Goal: Book appointment/travel/reservation

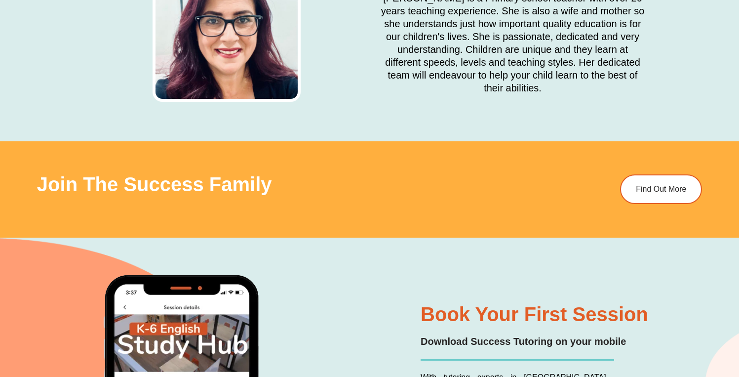
scroll to position [4142, 0]
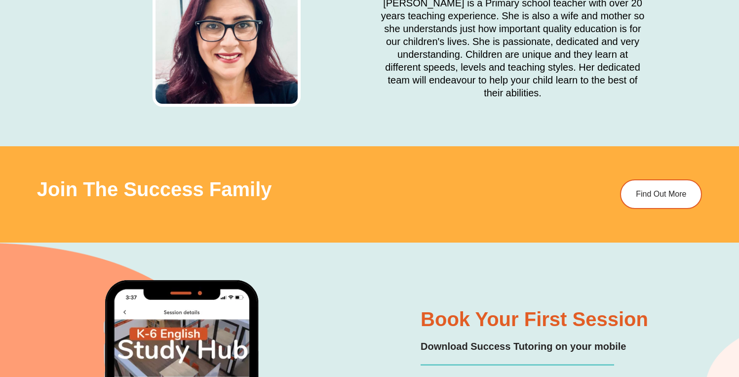
click at [658, 146] on div "Join The Success Family Find Out More" at bounding box center [369, 194] width 665 height 96
click at [664, 190] on span "Find Out More" at bounding box center [662, 194] width 53 height 8
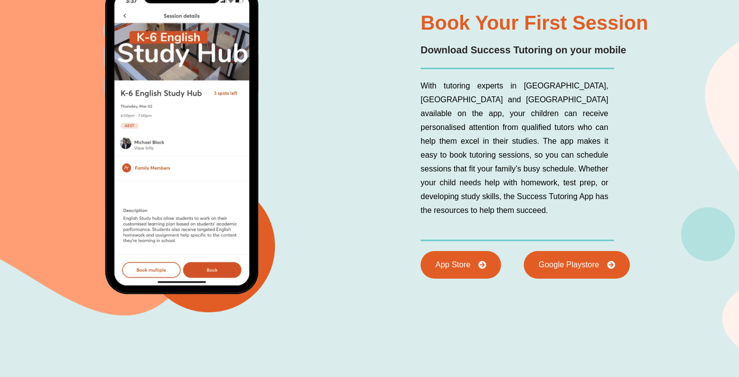
scroll to position [4442, 0]
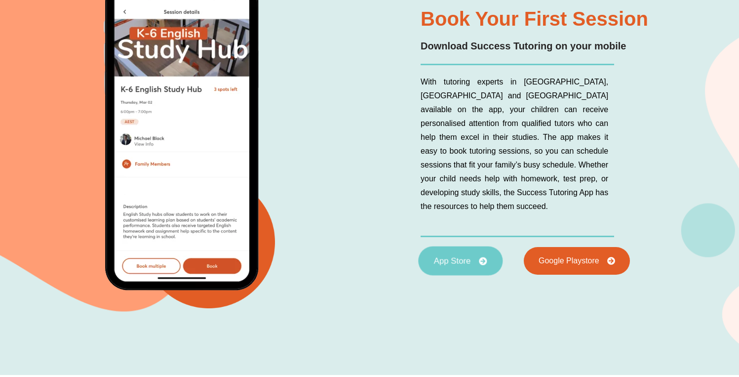
click at [483, 246] on link "App Store" at bounding box center [460, 260] width 84 height 29
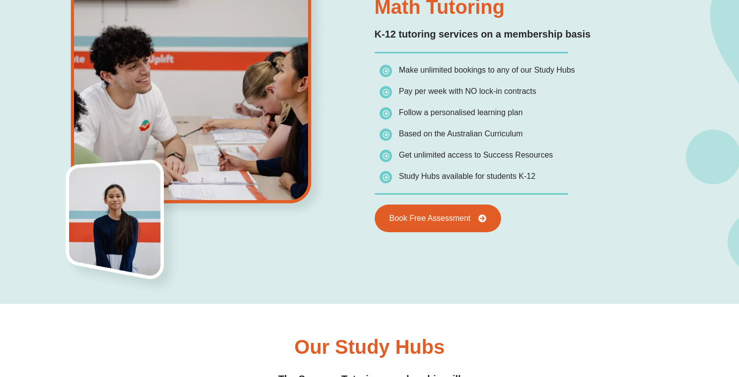
scroll to position [846, 0]
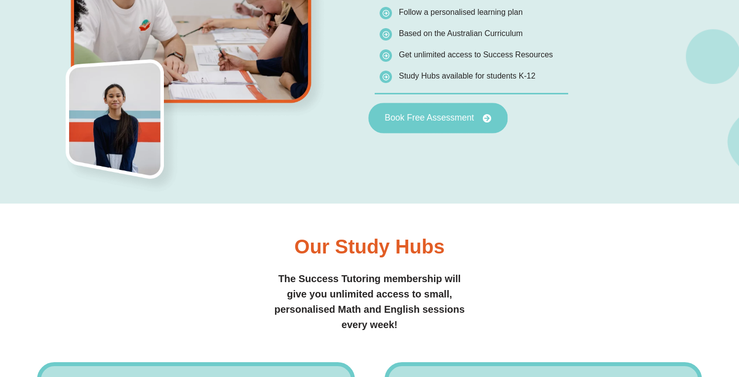
click at [471, 123] on link "Book Free Assessment" at bounding box center [438, 118] width 139 height 31
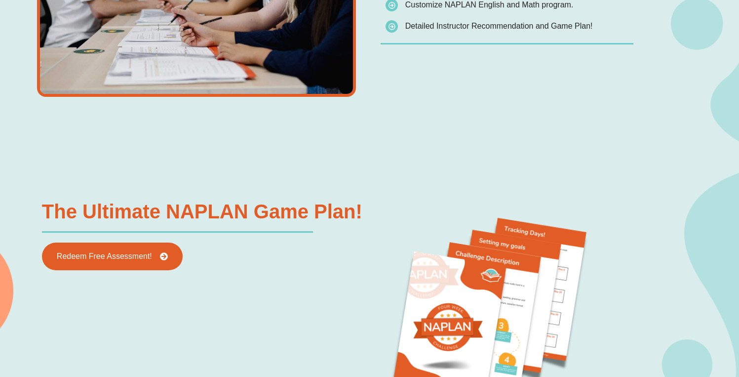
scroll to position [893, 0]
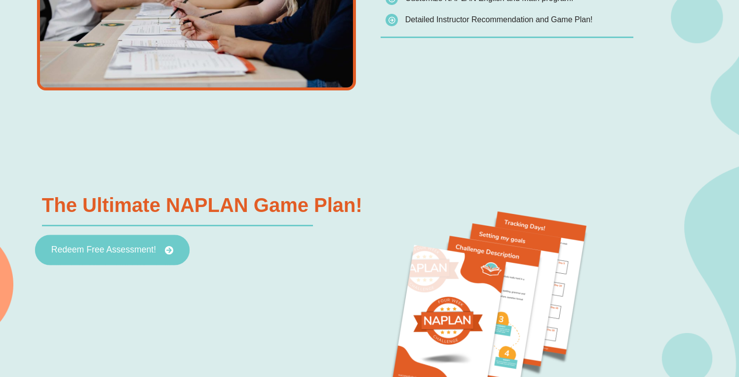
click at [111, 251] on span "Redeem Free Assessment!" at bounding box center [103, 250] width 105 height 9
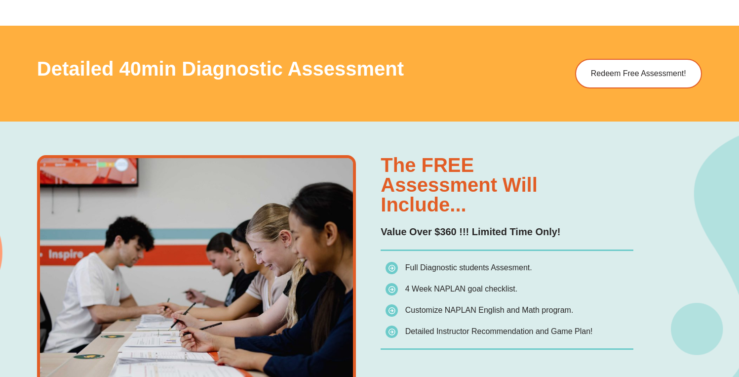
scroll to position [568, 0]
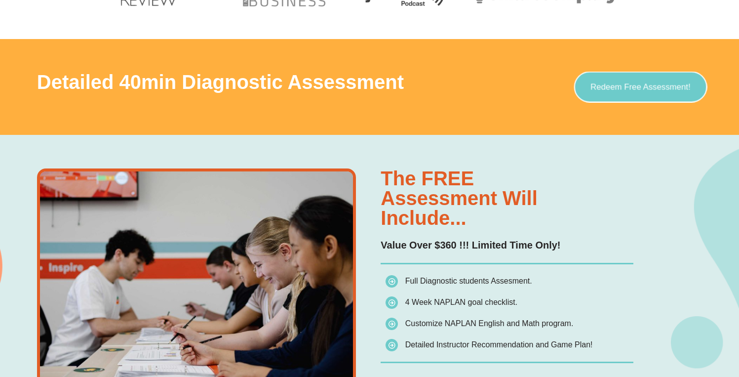
click at [652, 74] on link "Redeem Free Assessment!" at bounding box center [641, 87] width 133 height 31
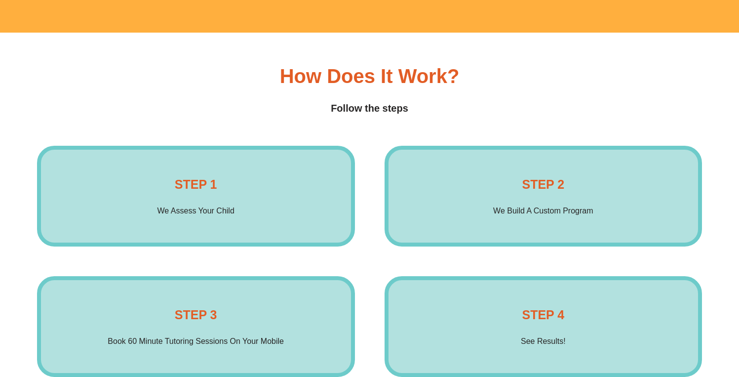
scroll to position [1501, 0]
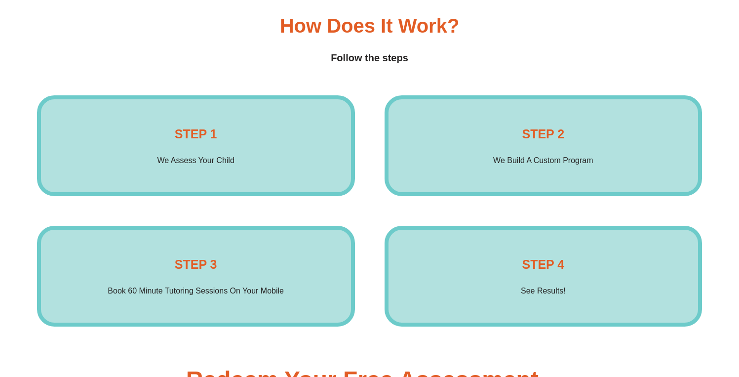
click at [243, 170] on div "STEP 1 We Assess Your Child Enrol Now" at bounding box center [196, 145] width 318 height 101
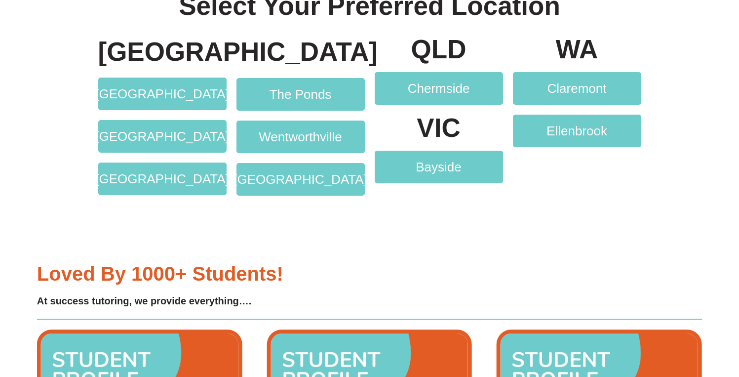
scroll to position [1959, 0]
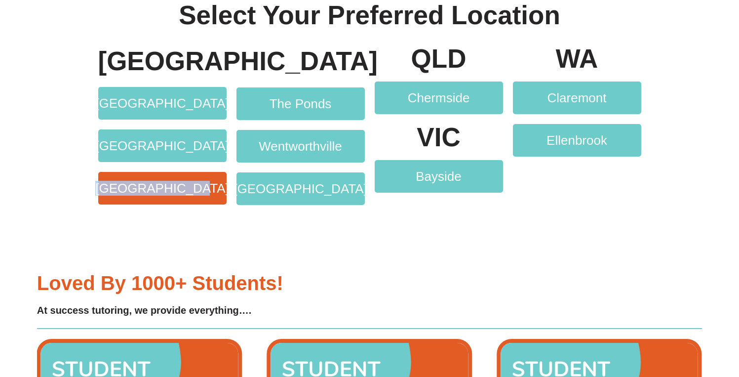
drag, startPoint x: 78, startPoint y: 192, endPoint x: 214, endPoint y: 191, distance: 135.8
click at [214, 191] on section "NSW Bossley Park Green Valley Baulkham Hills The Ponds Wentworthville Liverpool…" at bounding box center [369, 138] width 739 height 204
copy span "[GEOGRAPHIC_DATA]"
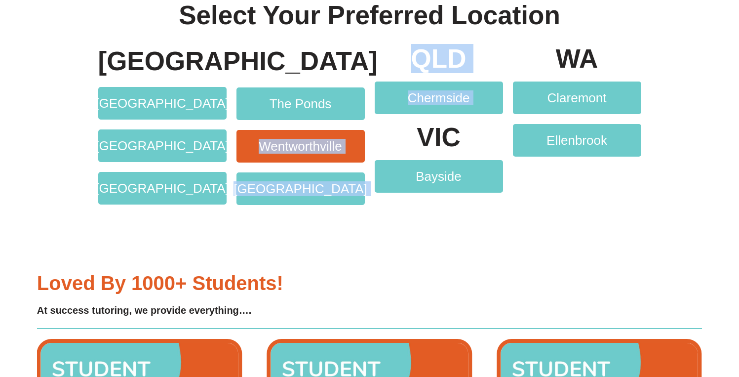
drag, startPoint x: 370, startPoint y: 145, endPoint x: 256, endPoint y: 144, distance: 114.6
click at [256, 144] on div "NSW Bossley Park Green Valley Baulkham Hills The Ponds Wentworthville Liverpool…" at bounding box center [369, 125] width 553 height 169
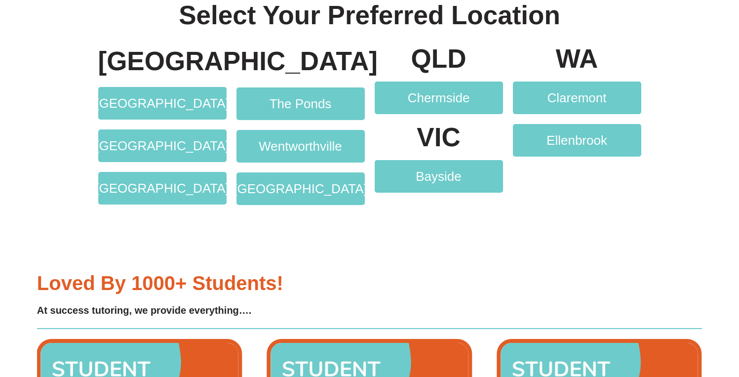
click at [286, 54] on div at bounding box center [301, 61] width 128 height 32
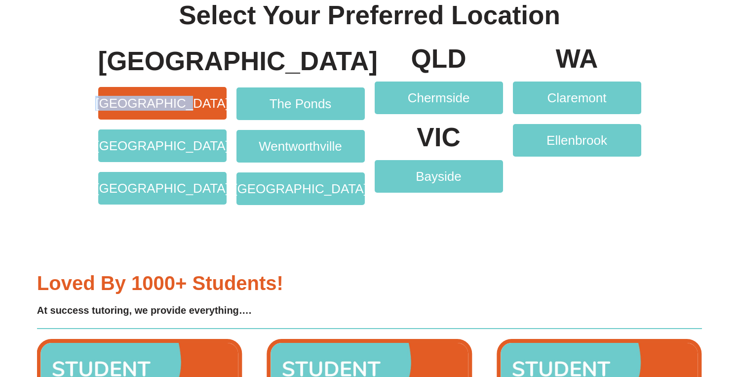
drag, startPoint x: 81, startPoint y: 96, endPoint x: 200, endPoint y: 97, distance: 119.1
click at [202, 97] on section "NSW Bossley Park Green Valley Baulkham Hills The Ponds Wentworthville Liverpool…" at bounding box center [369, 138] width 739 height 204
copy span "[GEOGRAPHIC_DATA]"
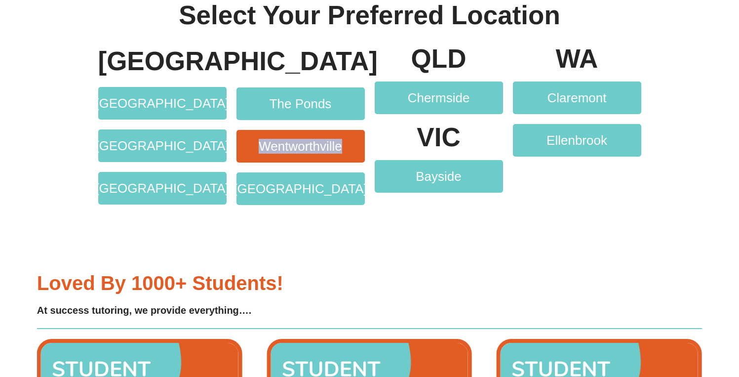
drag, startPoint x: 366, startPoint y: 145, endPoint x: 263, endPoint y: 143, distance: 102.3
click at [263, 143] on div "The Ponds Wentworthville Liverpool" at bounding box center [301, 125] width 138 height 169
copy span "Wentworthville"
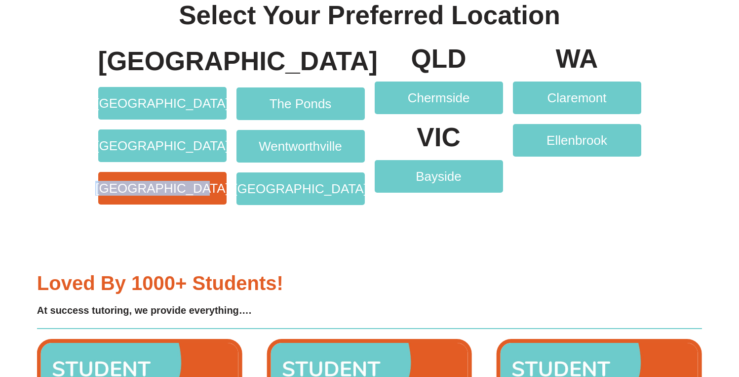
drag, startPoint x: 89, startPoint y: 191, endPoint x: 220, endPoint y: 191, distance: 130.4
click at [220, 191] on div "NSW Bossley Park Green Valley Baulkham Hills The Ponds Wentworthville Liverpool…" at bounding box center [369, 138] width 563 height 204
copy span "[GEOGRAPHIC_DATA]"
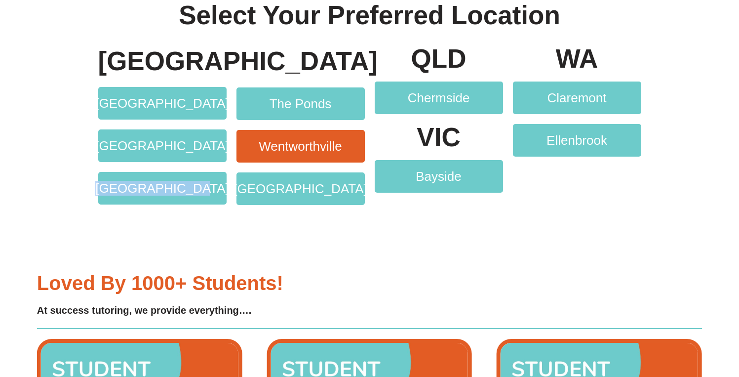
click at [300, 144] on span "Wentworthville" at bounding box center [300, 146] width 83 height 13
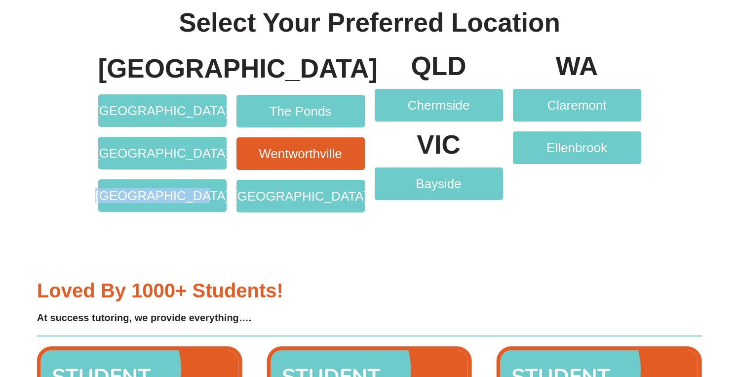
click at [285, 150] on span "Wentworthville" at bounding box center [300, 153] width 83 height 13
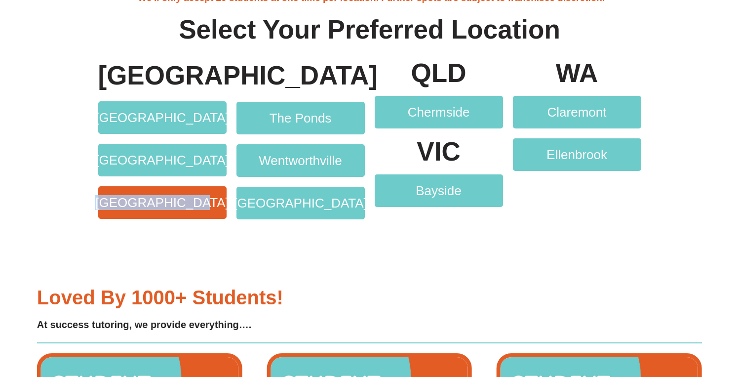
click at [180, 208] on span "[GEOGRAPHIC_DATA]" at bounding box center [162, 202] width 134 height 13
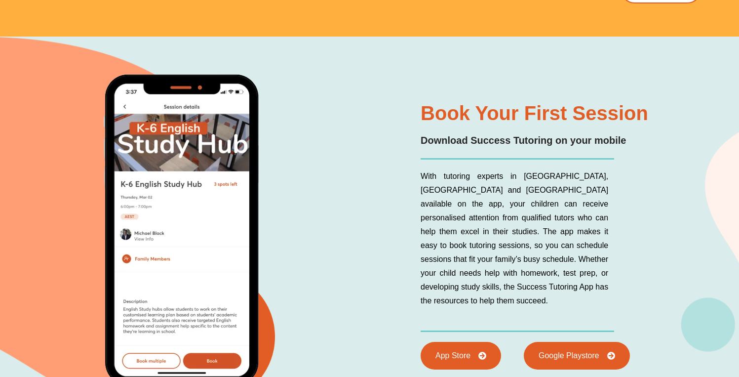
scroll to position [4189, 0]
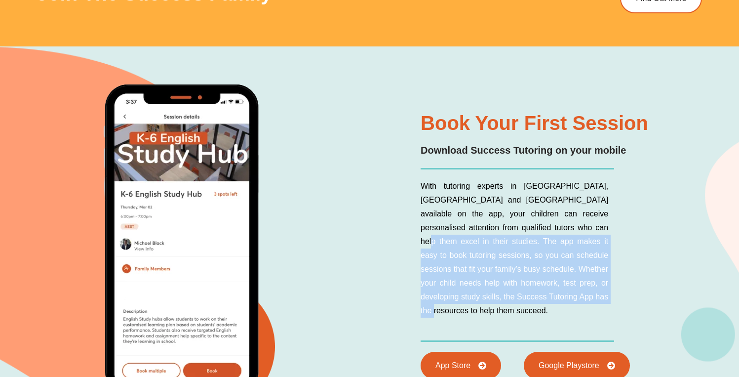
drag, startPoint x: 542, startPoint y: 222, endPoint x: 541, endPoint y: 309, distance: 86.5
click at [541, 309] on div "With tutoring experts in [GEOGRAPHIC_DATA], [GEOGRAPHIC_DATA] and [GEOGRAPHIC_D…" at bounding box center [559, 254] width 277 height 151
click at [540, 240] on p "With tutoring experts in [GEOGRAPHIC_DATA], [GEOGRAPHIC_DATA] and [GEOGRAPHIC_D…" at bounding box center [515, 248] width 188 height 138
drag, startPoint x: 534, startPoint y: 235, endPoint x: 549, endPoint y: 293, distance: 59.7
click at [549, 293] on p "With tutoring experts in [GEOGRAPHIC_DATA], [GEOGRAPHIC_DATA] and [GEOGRAPHIC_D…" at bounding box center [515, 248] width 188 height 138
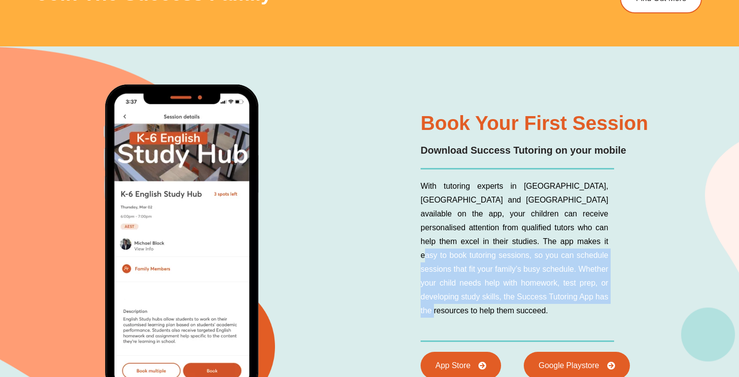
click at [549, 293] on p "With tutoring experts in [GEOGRAPHIC_DATA], [GEOGRAPHIC_DATA] and [GEOGRAPHIC_D…" at bounding box center [515, 248] width 188 height 138
drag, startPoint x: 457, startPoint y: 249, endPoint x: 548, endPoint y: 290, distance: 99.3
click at [548, 290] on p "With tutoring experts in [GEOGRAPHIC_DATA], [GEOGRAPHIC_DATA] and [GEOGRAPHIC_D…" at bounding box center [515, 248] width 188 height 138
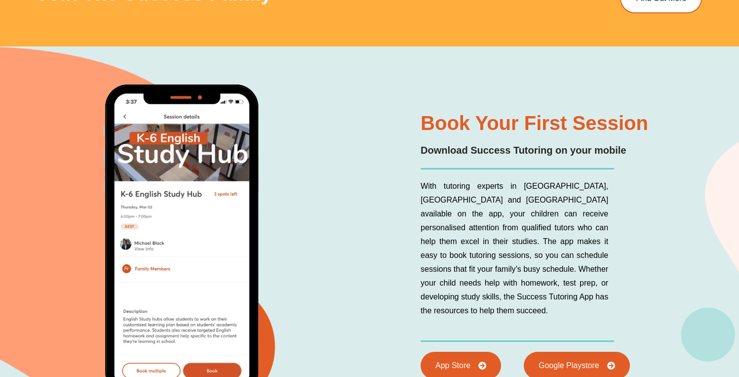
click at [376, 250] on div "Book Your First Session Download Success Tutoring on your mobile With tutoring …" at bounding box center [369, 262] width 665 height 433
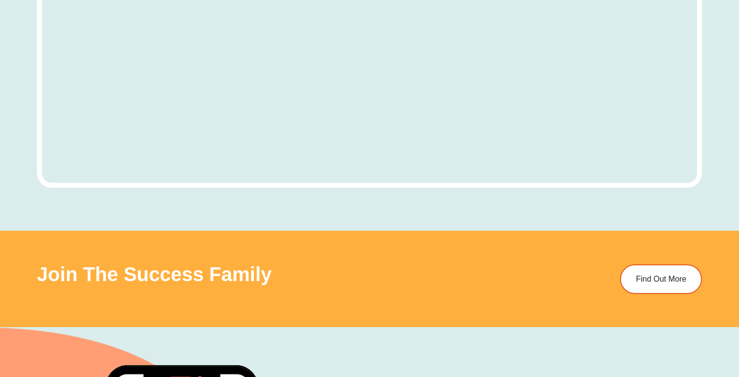
scroll to position [3732, 0]
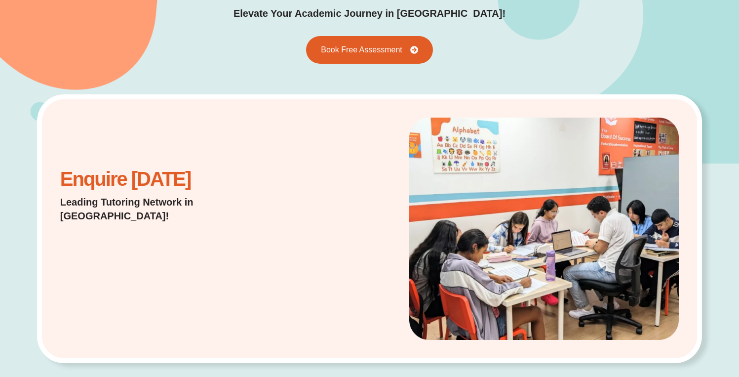
scroll to position [143, 0]
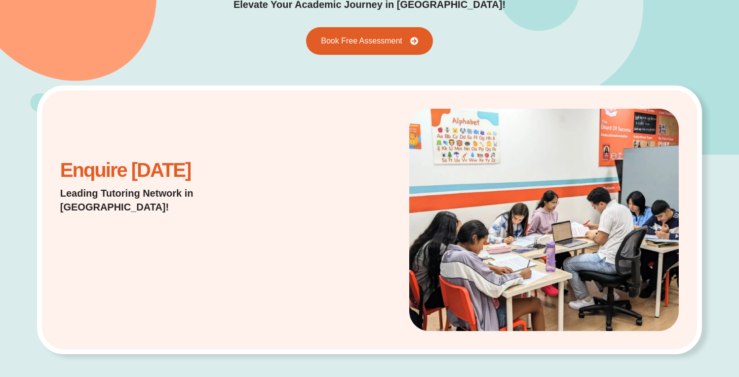
click at [208, 162] on div "Enquire Today Leading Tutoring Network in Australia!" at bounding box center [369, 219] width 665 height 269
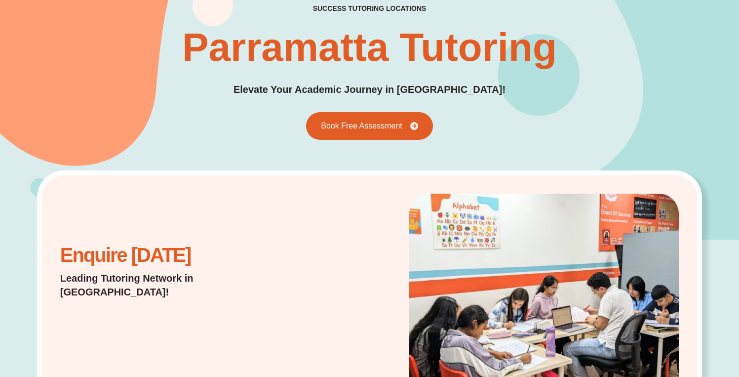
scroll to position [0, 0]
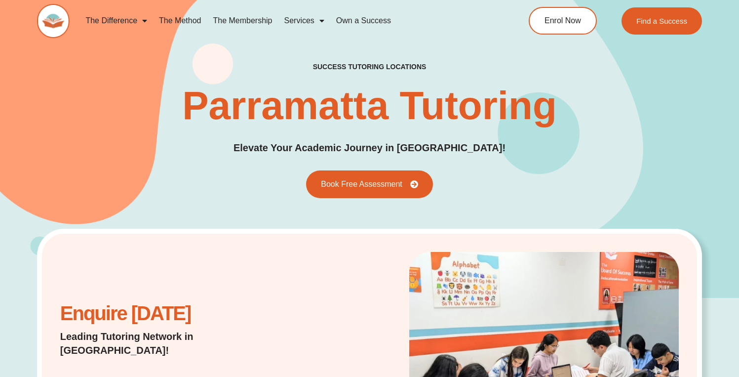
click at [188, 21] on link "The Method" at bounding box center [180, 20] width 54 height 23
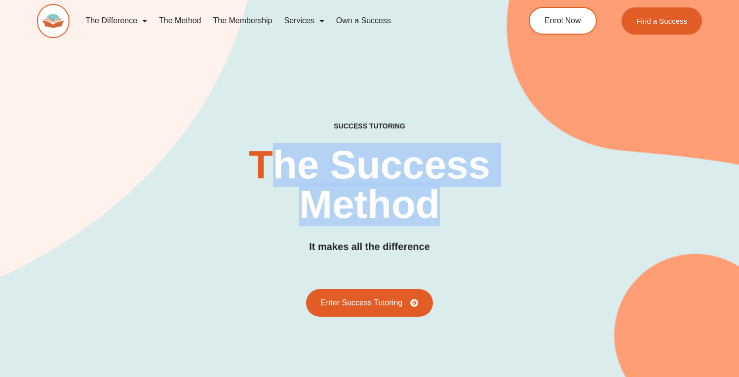
click at [491, 196] on h2 "The Success Method" at bounding box center [369, 184] width 301 height 79
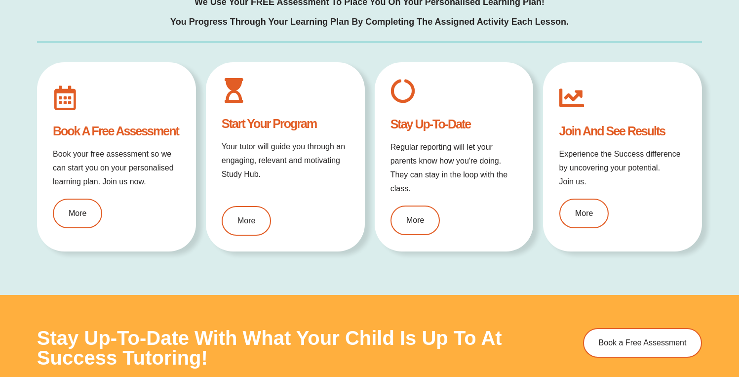
scroll to position [1110, 0]
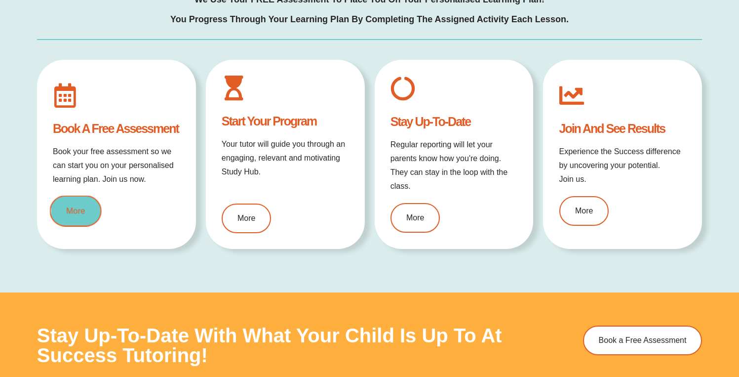
click at [81, 207] on span "More" at bounding box center [75, 211] width 19 height 8
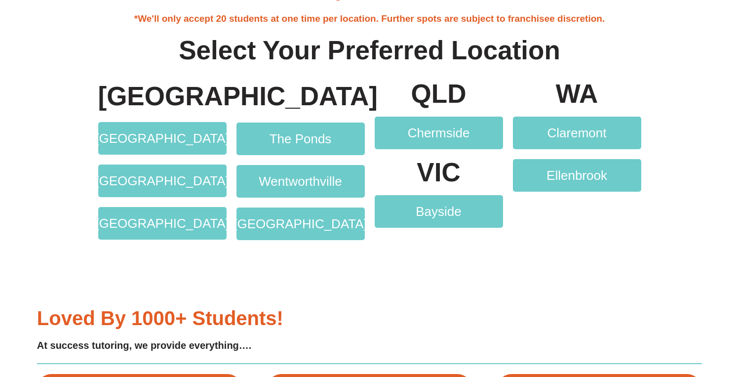
scroll to position [1976, 0]
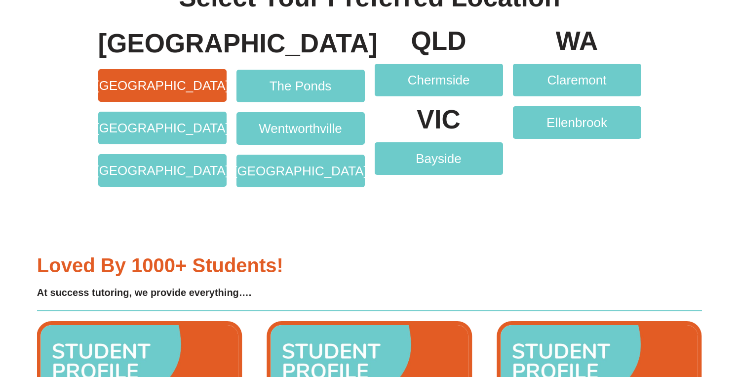
click at [176, 76] on link "[GEOGRAPHIC_DATA]" at bounding box center [162, 85] width 128 height 33
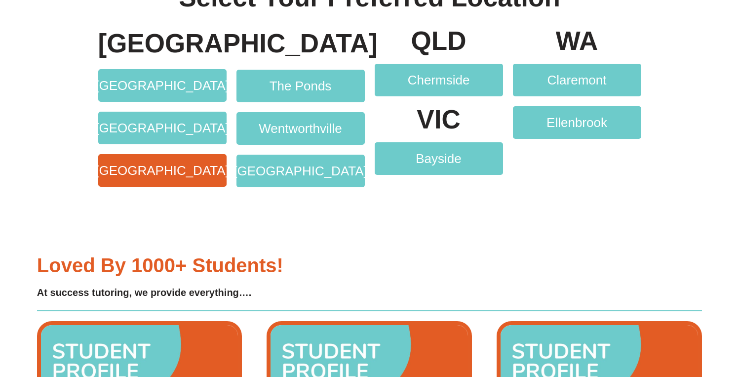
click at [170, 171] on span "[GEOGRAPHIC_DATA]" at bounding box center [162, 170] width 134 height 13
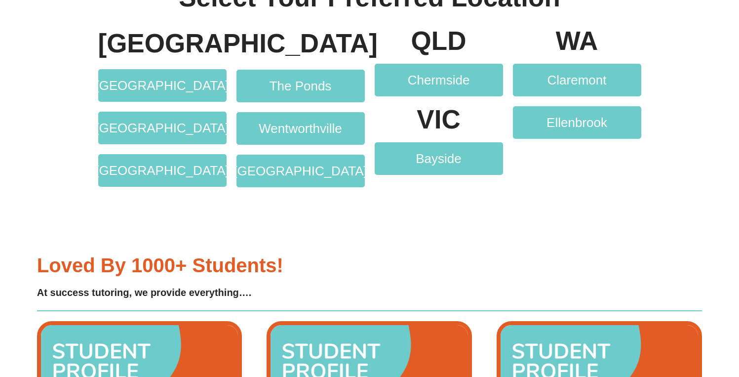
click at [304, 67] on div "The Ponds [GEOGRAPHIC_DATA] [GEOGRAPHIC_DATA]" at bounding box center [301, 107] width 138 height 169
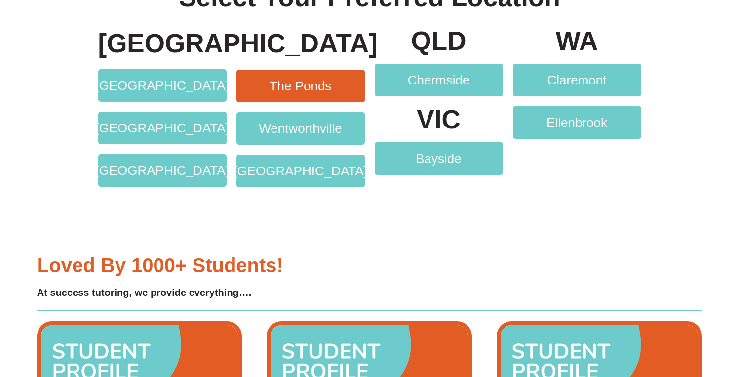
click at [304, 90] on span "The Ponds" at bounding box center [301, 86] width 62 height 13
